Goal: Transaction & Acquisition: Purchase product/service

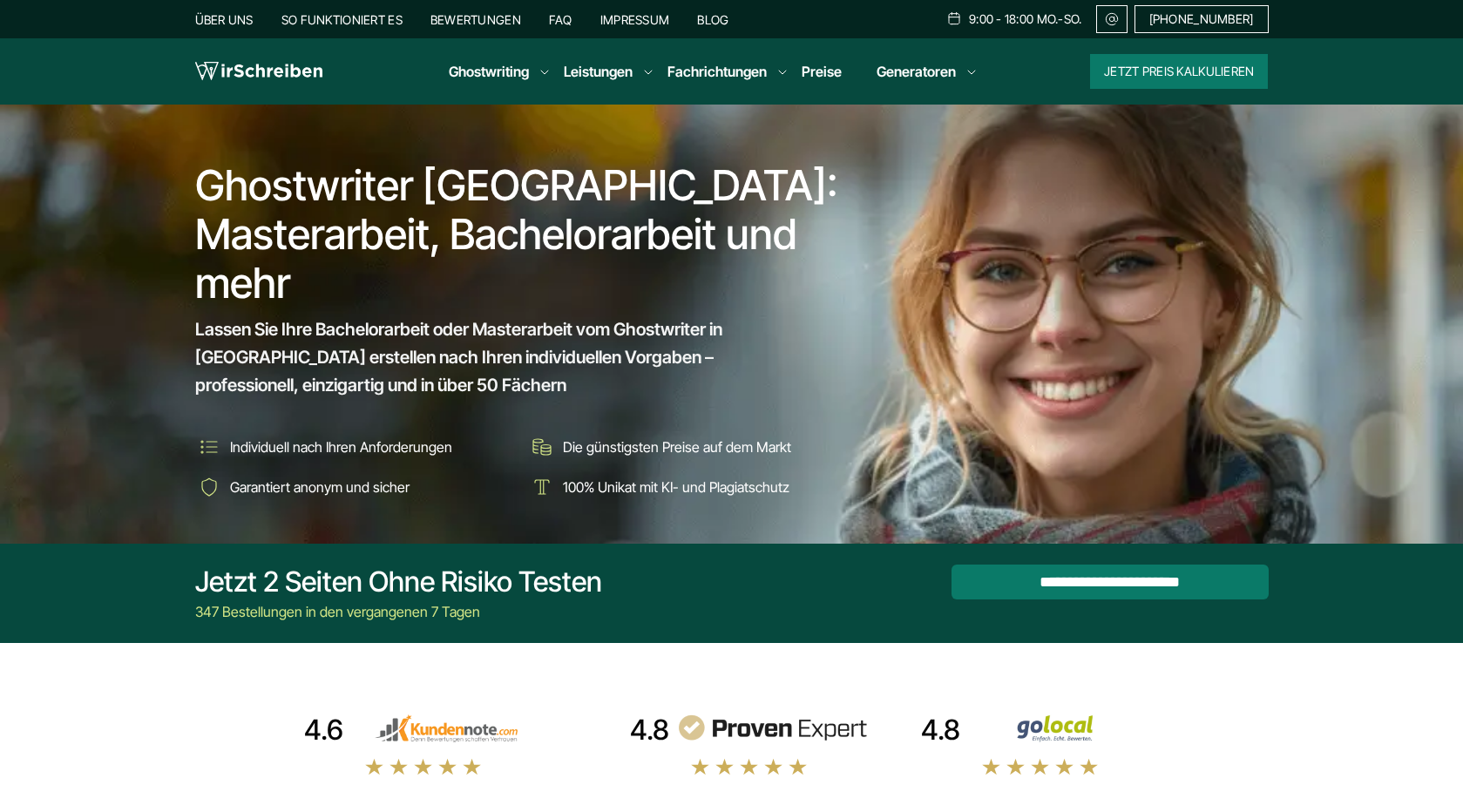
click at [1193, 78] on button "Jetzt Preis kalkulieren" at bounding box center [1178, 72] width 178 height 35
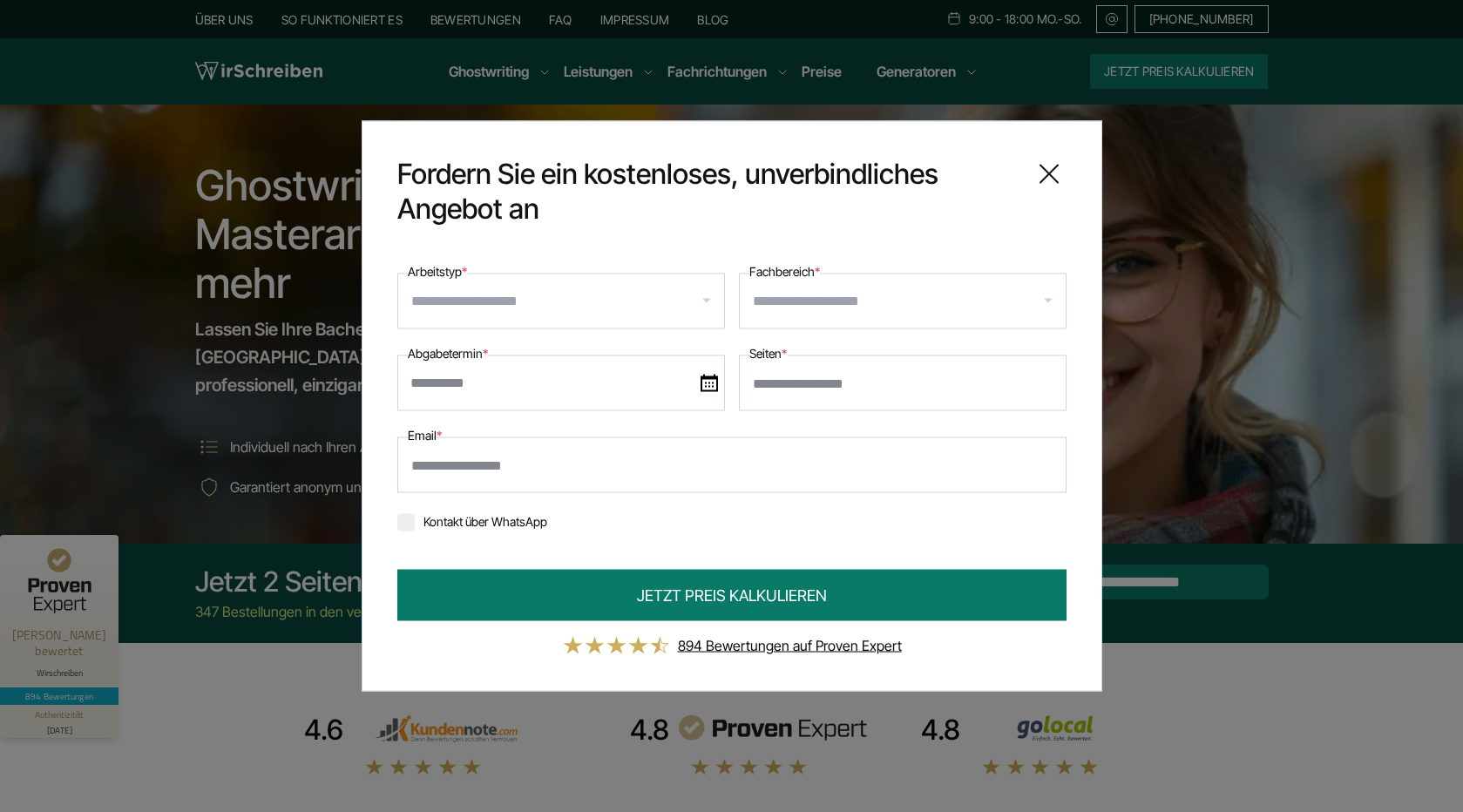
click at [879, 304] on input "Fachbereich *" at bounding box center [908, 301] width 313 height 28
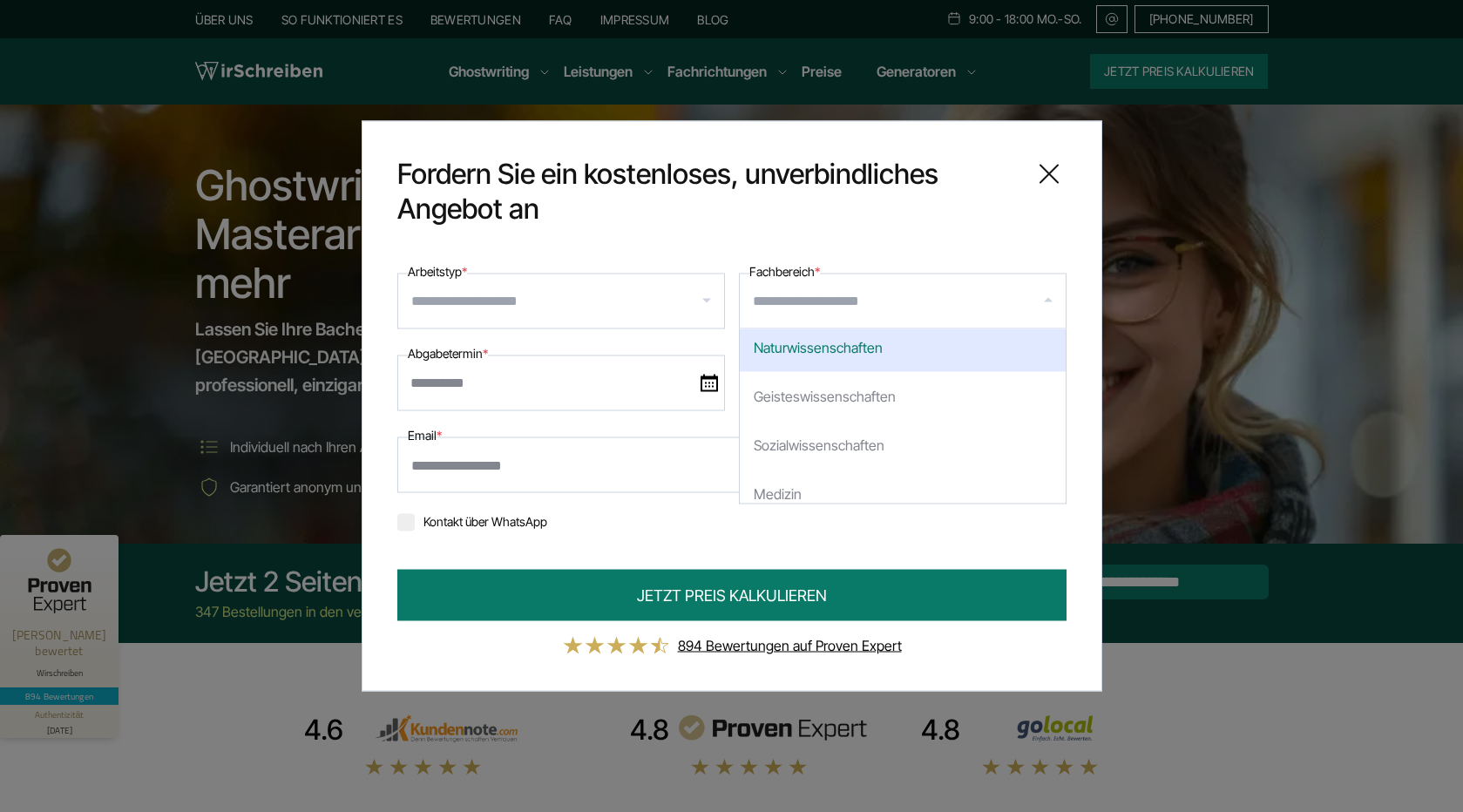
scroll to position [205, 0]
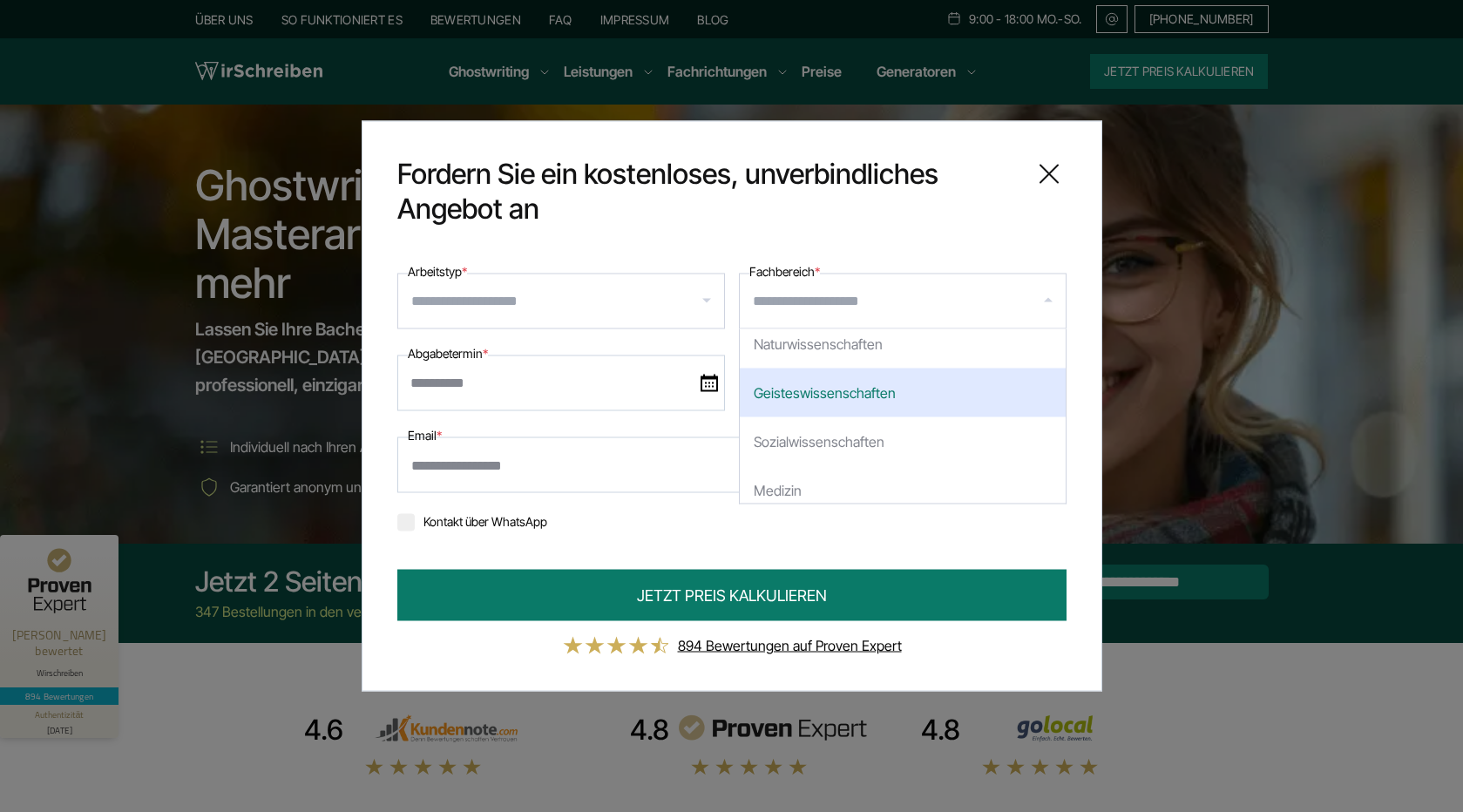
click at [633, 300] on input "Arbeitstyp *" at bounding box center [567, 301] width 313 height 28
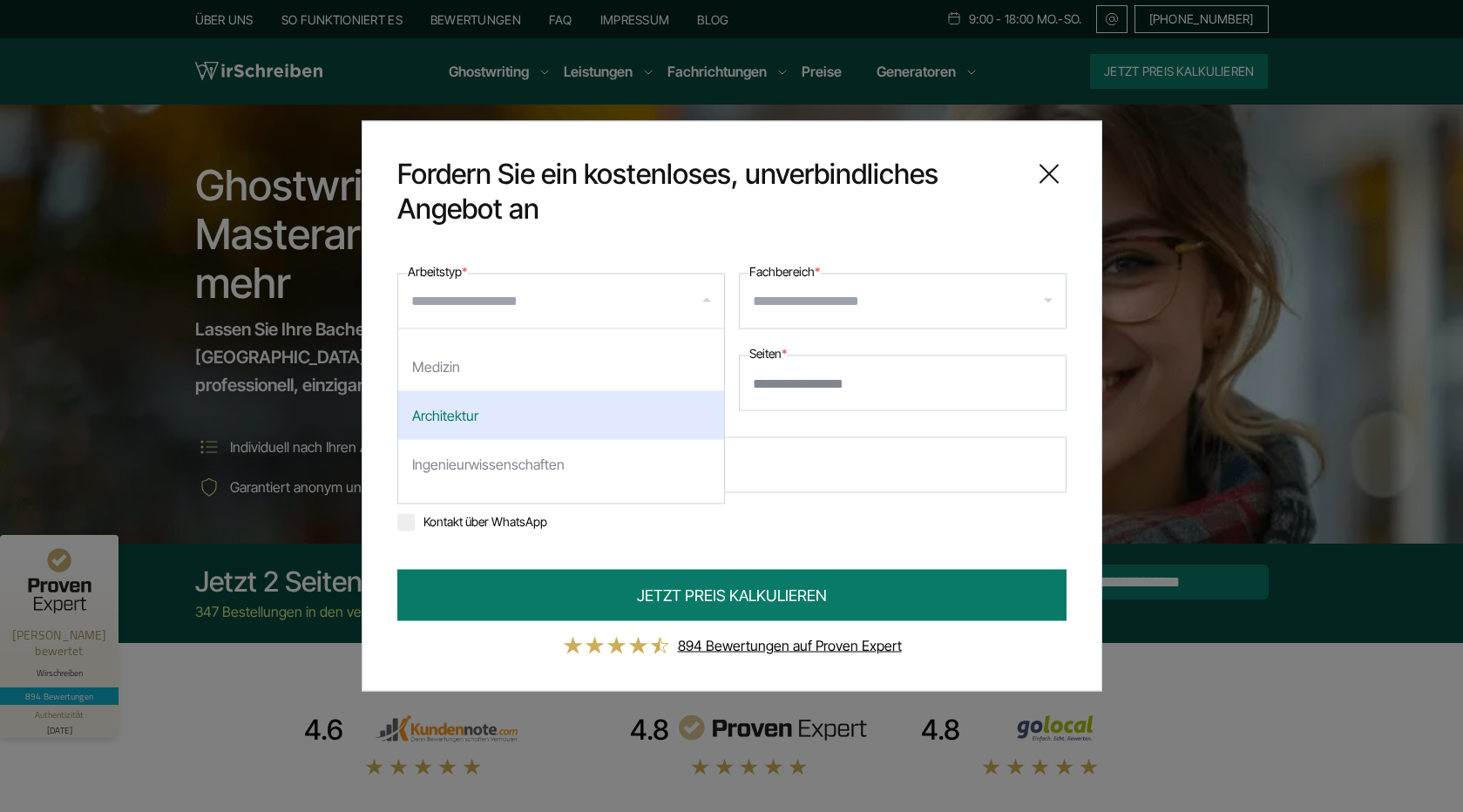
scroll to position [418, 0]
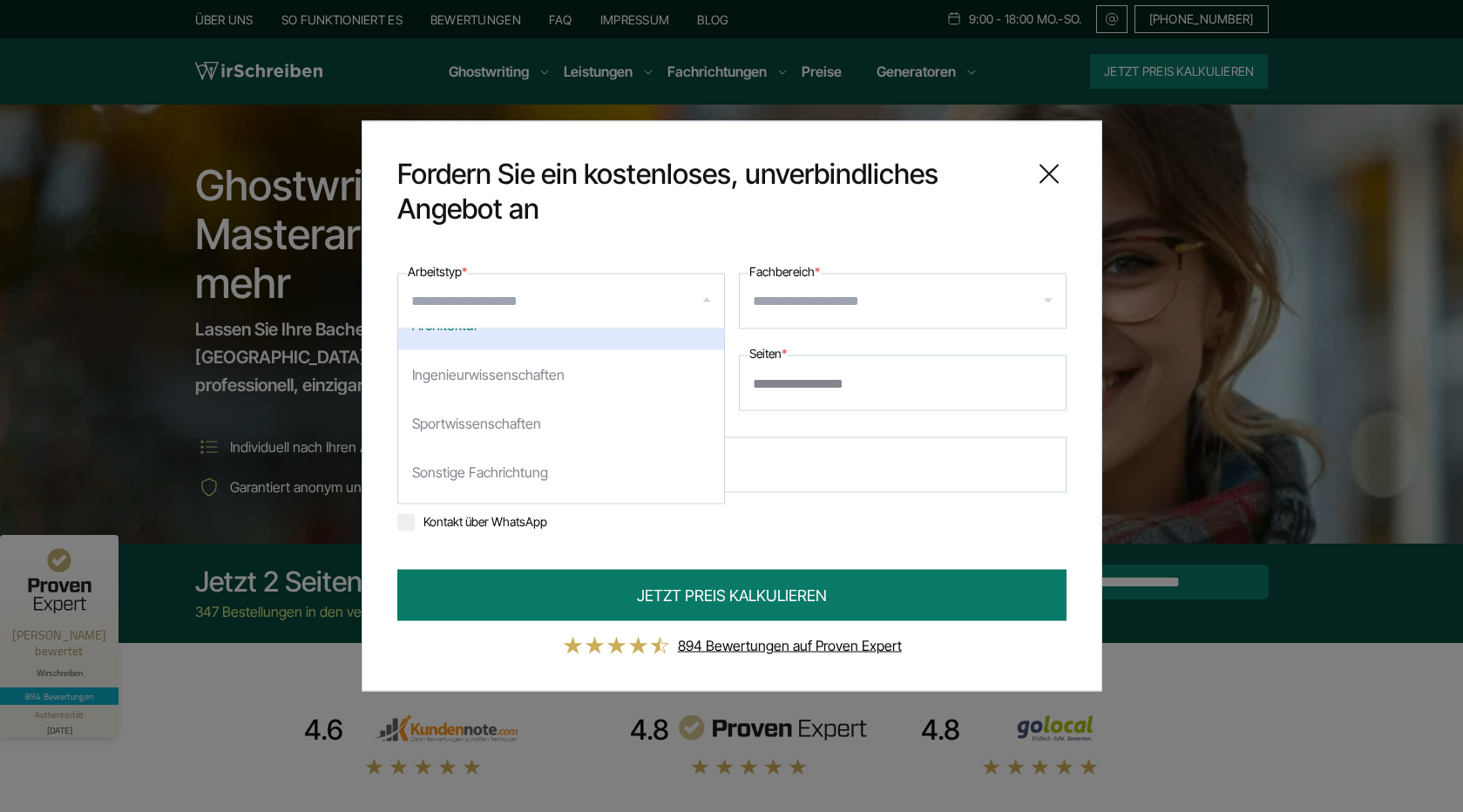
click at [540, 321] on div at bounding box center [561, 301] width 328 height 56
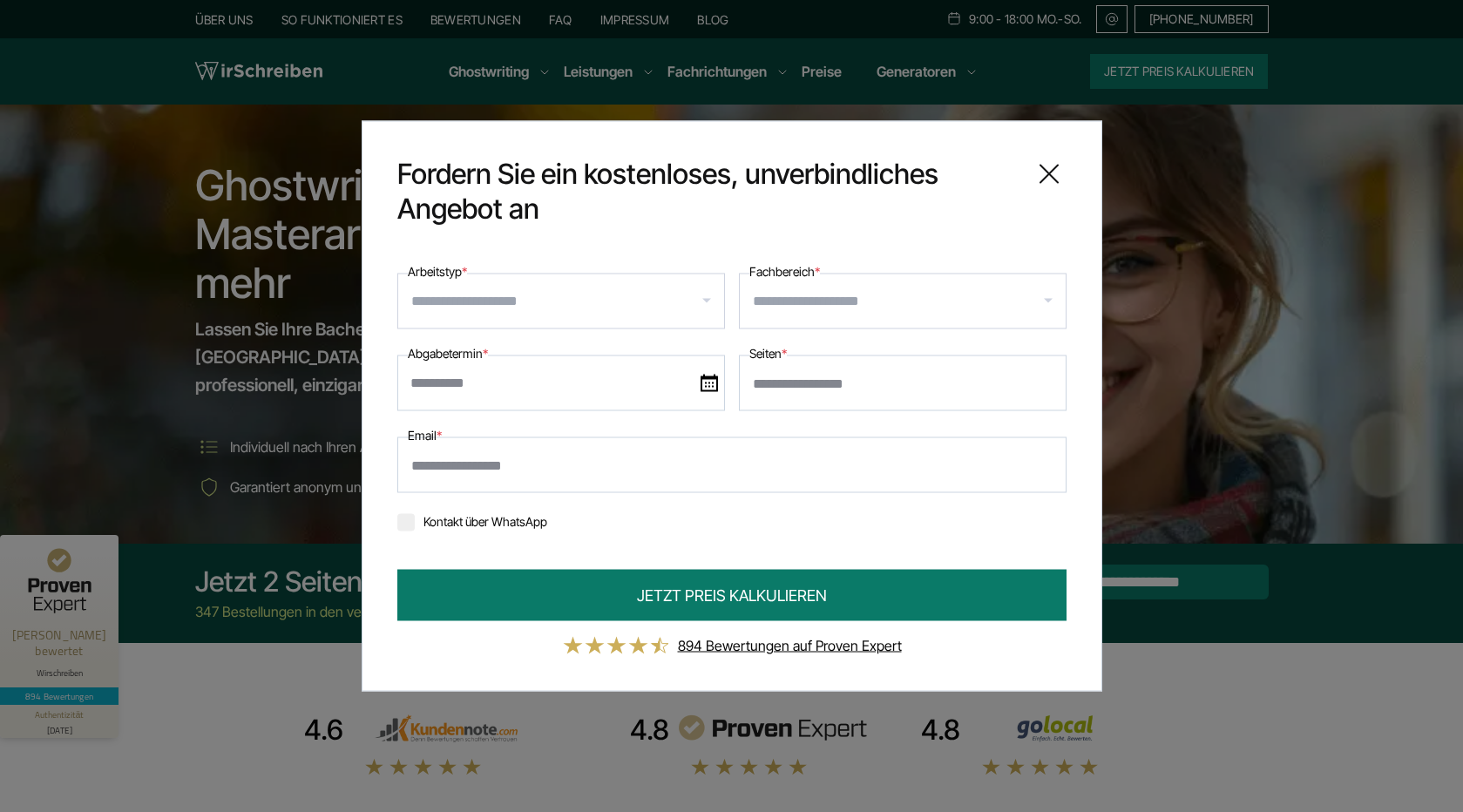
click at [597, 300] on input "Arbeitstyp *" at bounding box center [567, 301] width 313 height 28
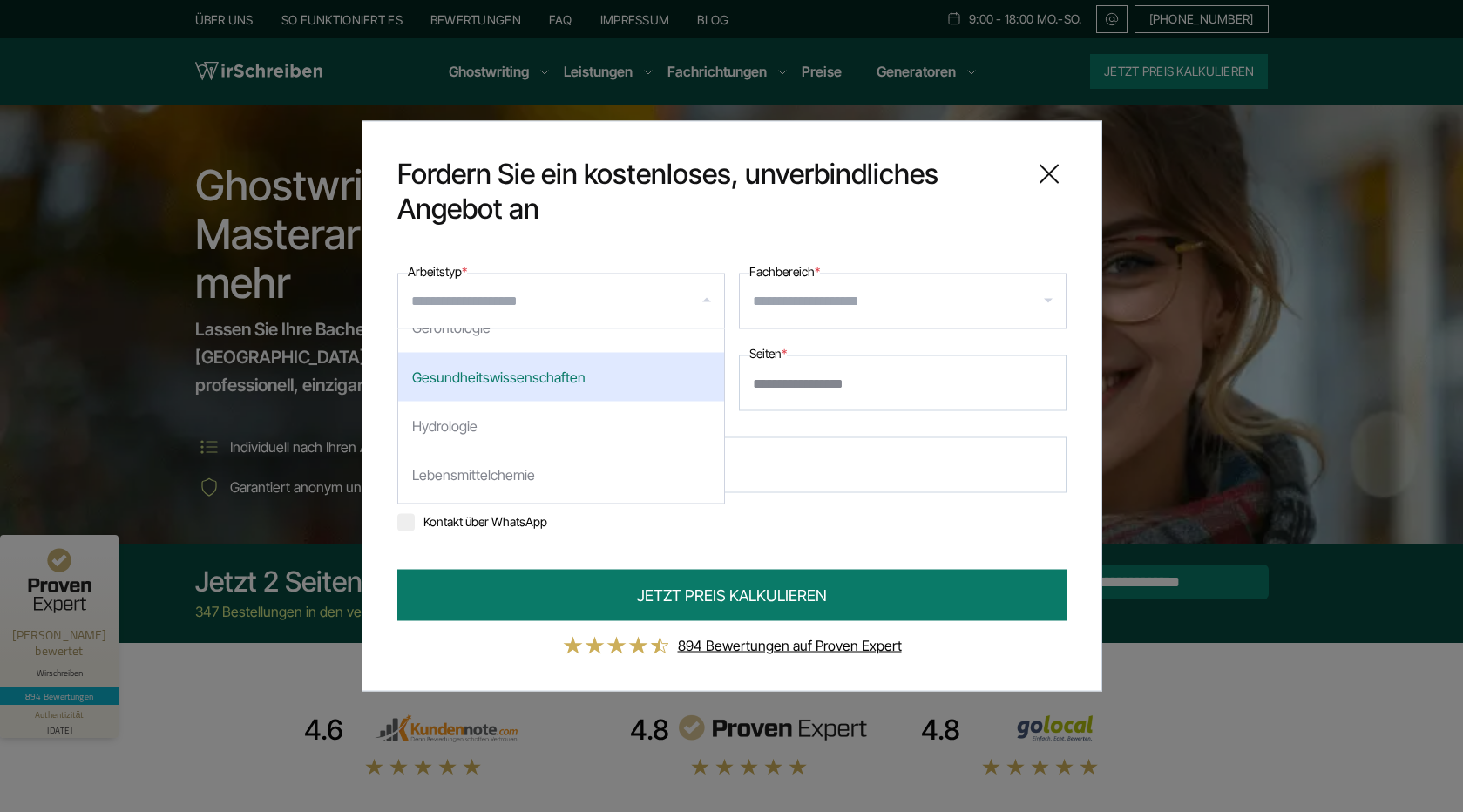
scroll to position [2264, 0]
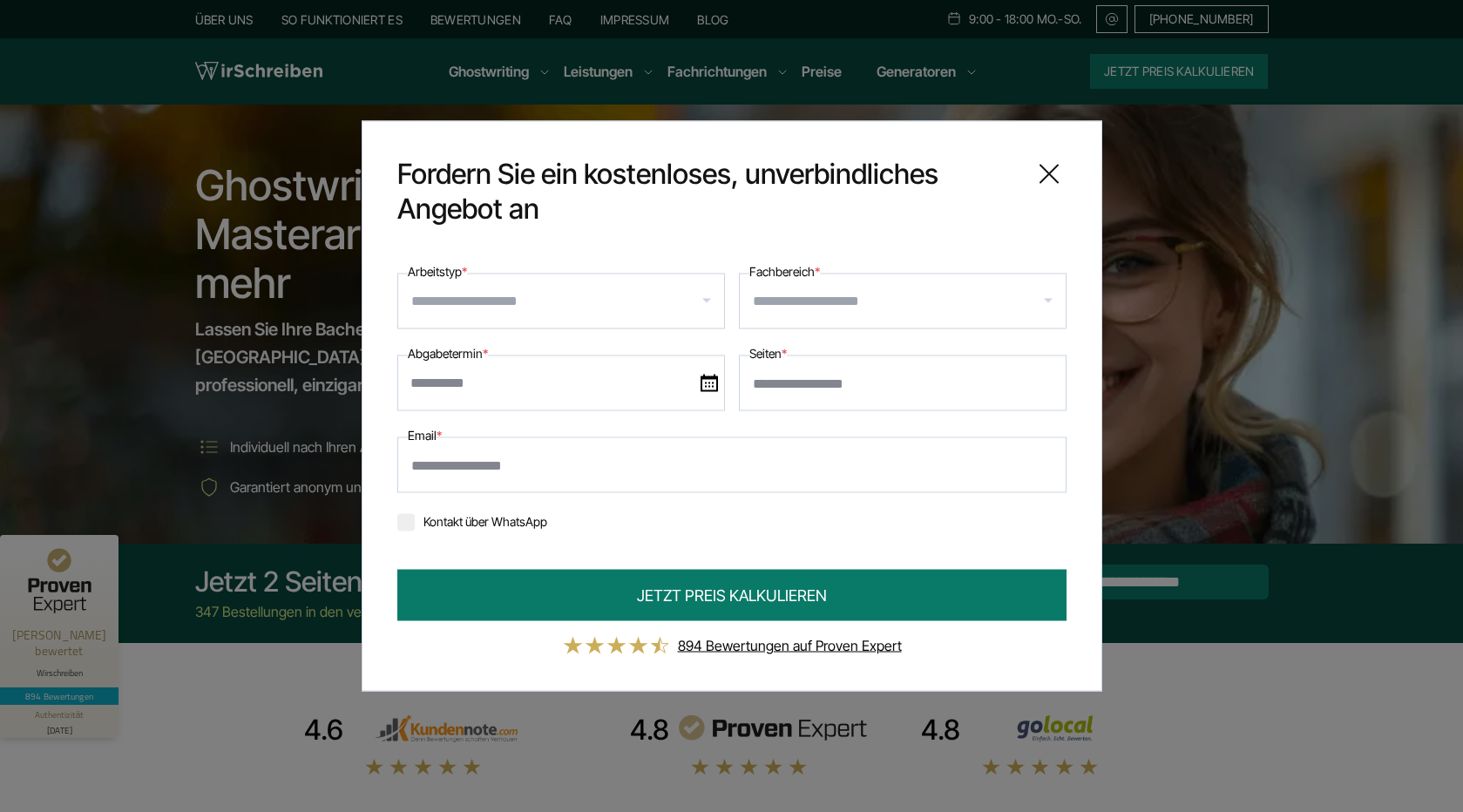
click at [864, 310] on input "Fachbereich *" at bounding box center [908, 301] width 313 height 28
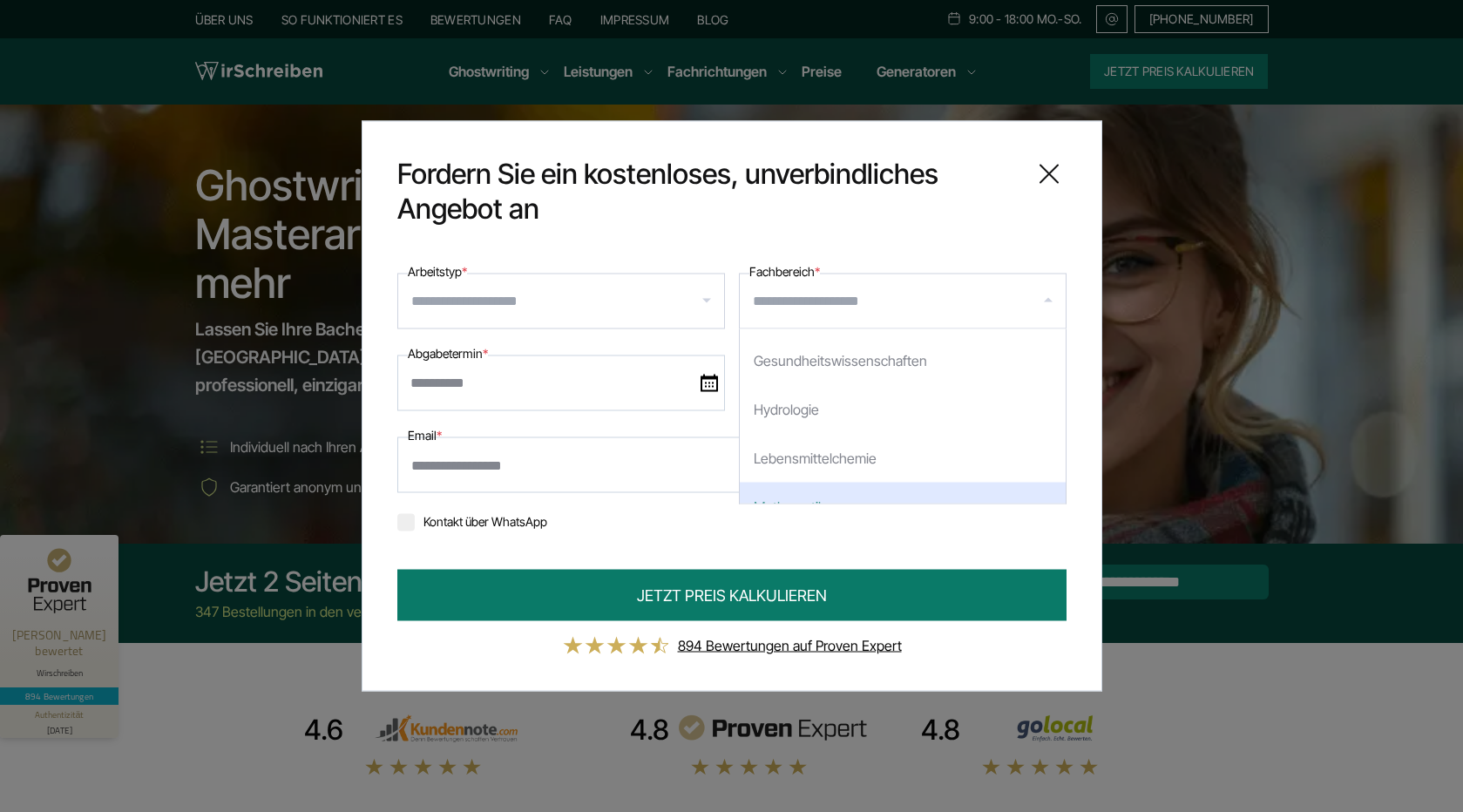
scroll to position [2058, 0]
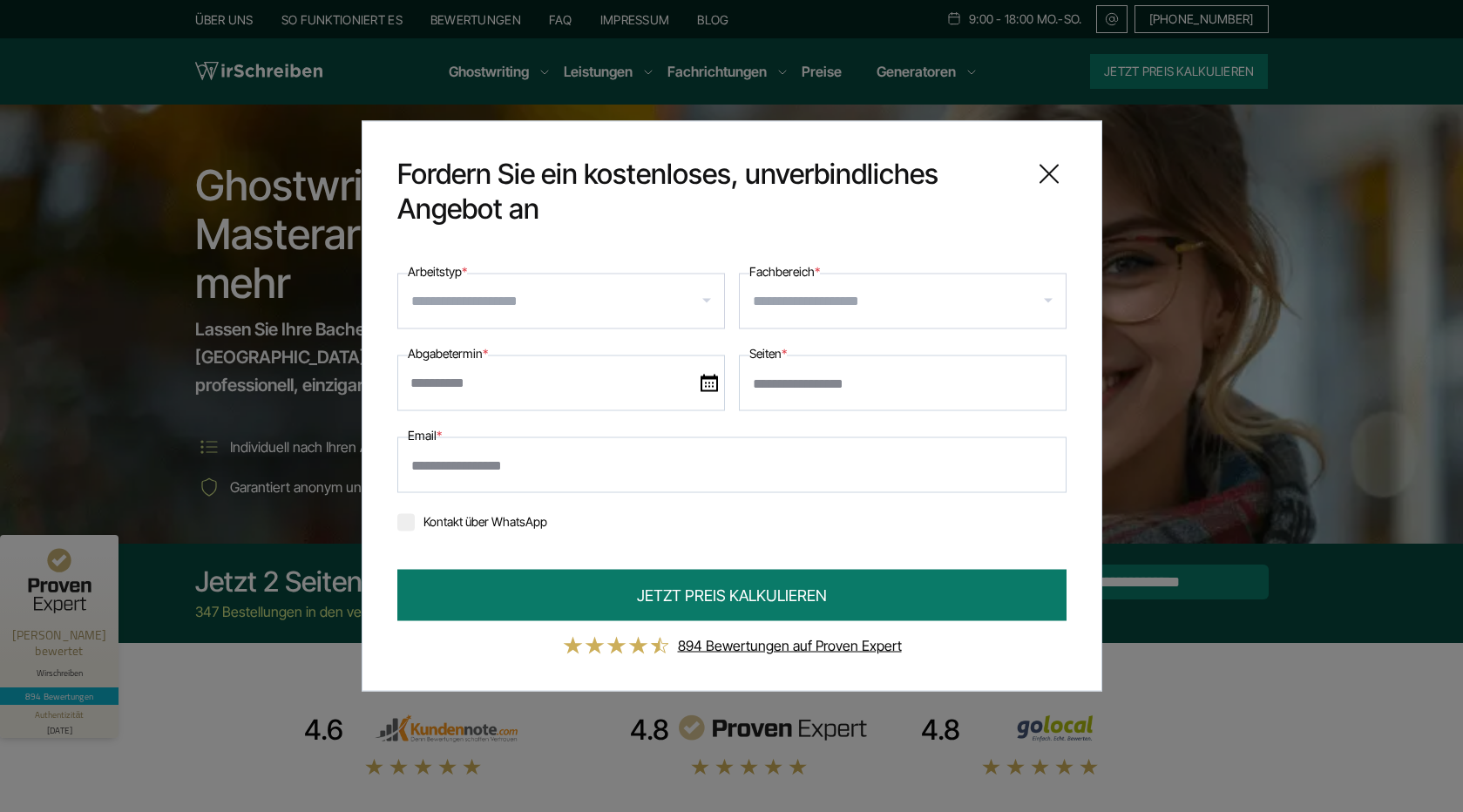
click at [620, 297] on input "Arbeitstyp *" at bounding box center [567, 301] width 313 height 28
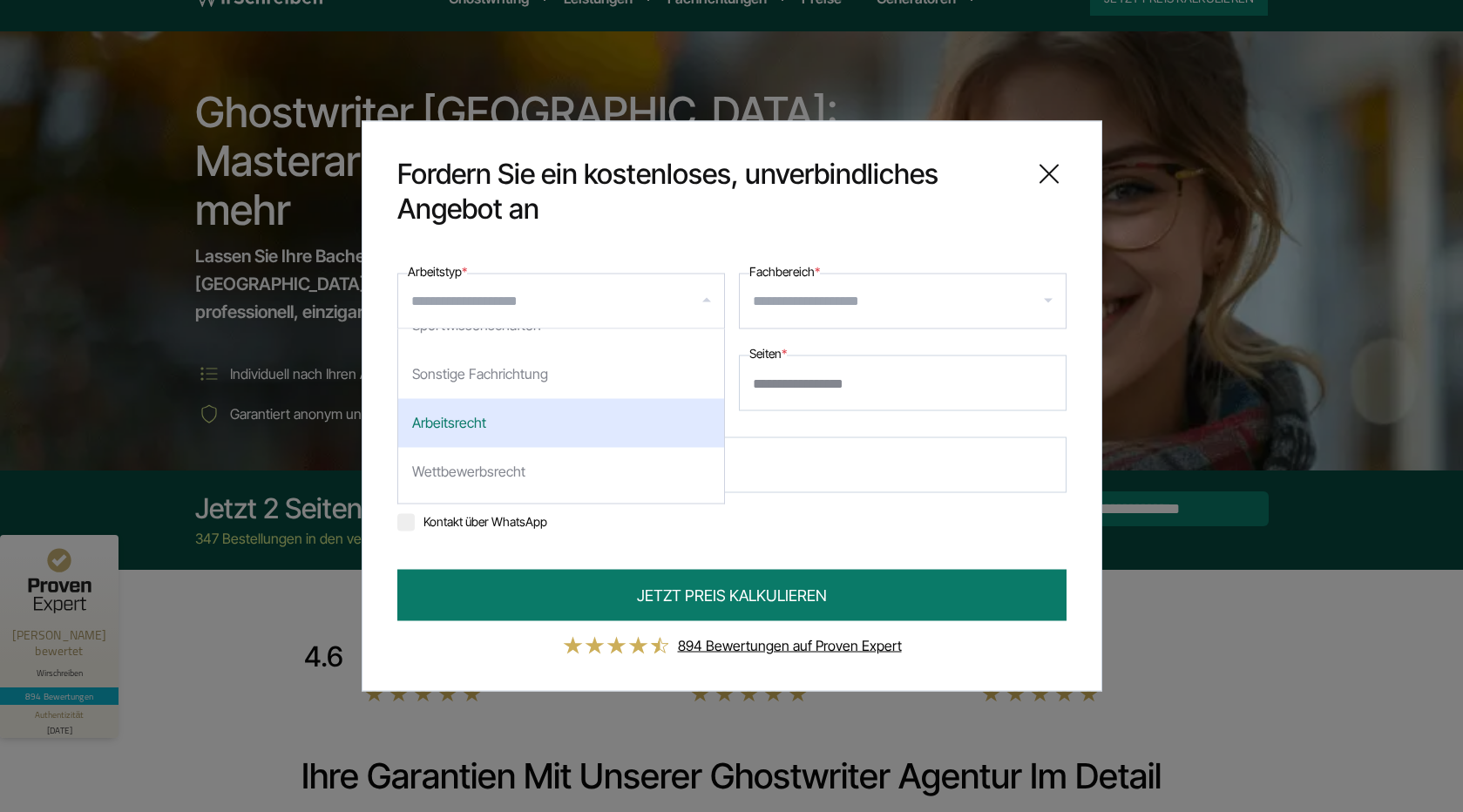
scroll to position [0, 0]
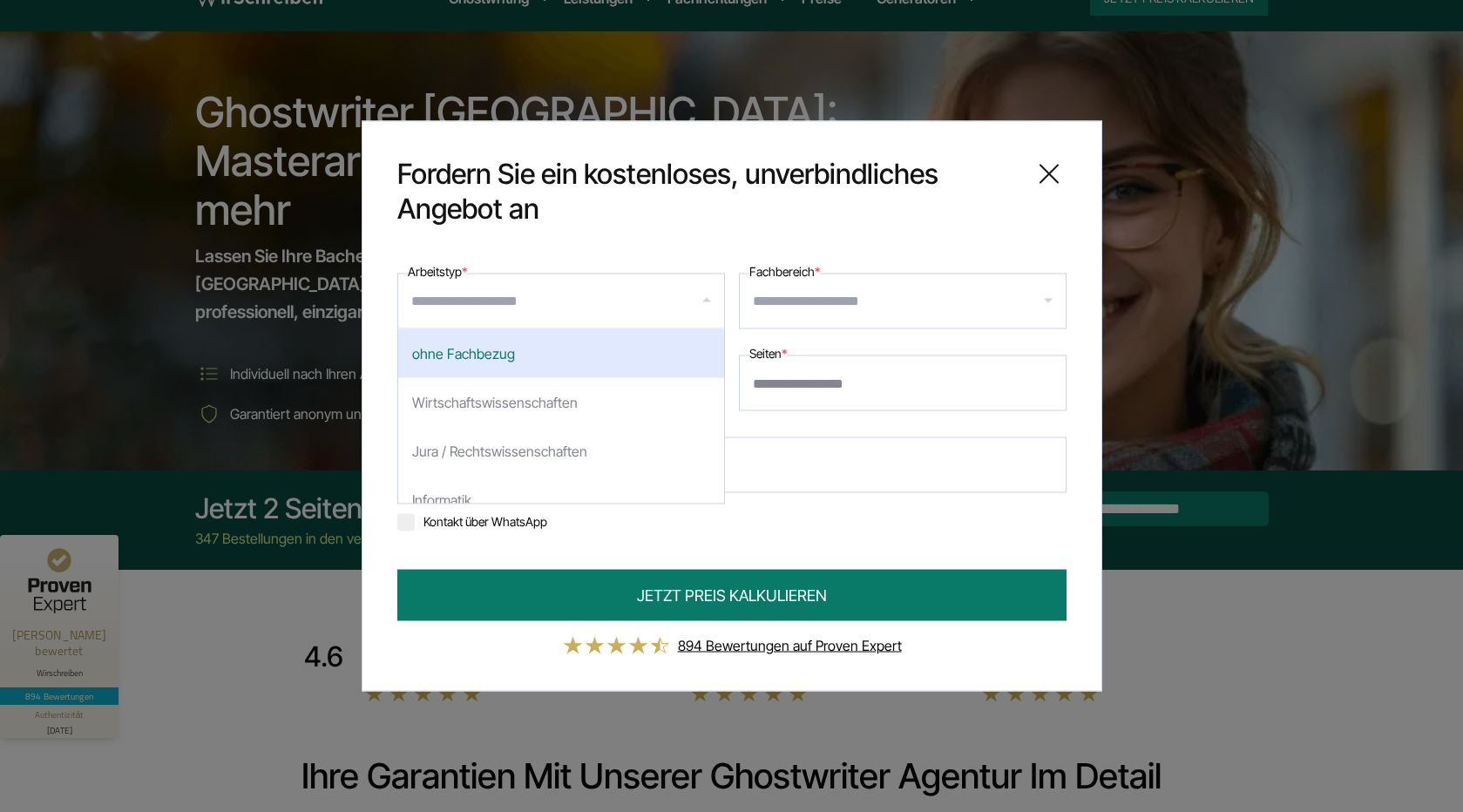
click at [1047, 180] on icon at bounding box center [1049, 174] width 35 height 35
